Goal: Task Accomplishment & Management: Manage account settings

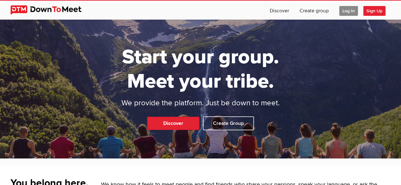
click at [343, 10] on span "Log In" at bounding box center [348, 11] width 19 height 10
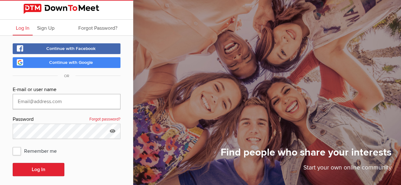
click at [110, 103] on input "text" at bounding box center [67, 101] width 108 height 15
type input "[EMAIL_ADDRESS][PERSON_NAME][DOMAIN_NAME]"
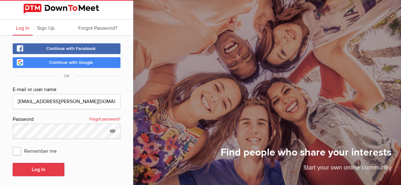
click at [35, 163] on button "Log In" at bounding box center [39, 169] width 52 height 13
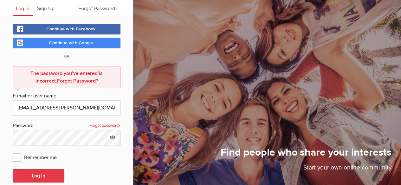
scroll to position [58, 0]
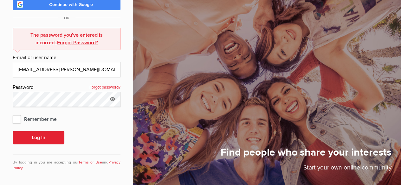
click at [93, 3] on span "Continue with Google" at bounding box center [71, 4] width 44 height 5
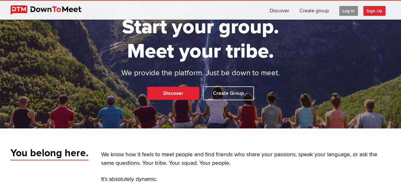
scroll to position [21, 0]
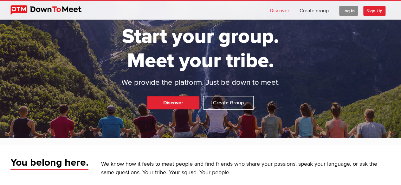
click at [270, 12] on link "Discover" at bounding box center [279, 10] width 29 height 19
